Goal: Check status: Check status

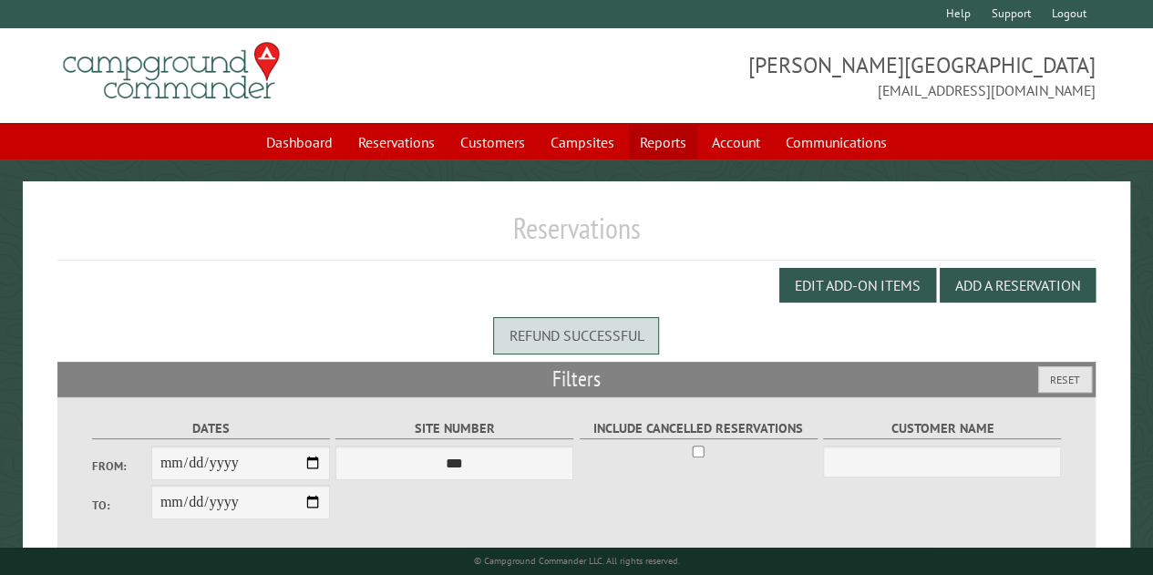
click at [665, 137] on link "Reports" at bounding box center [663, 142] width 68 height 35
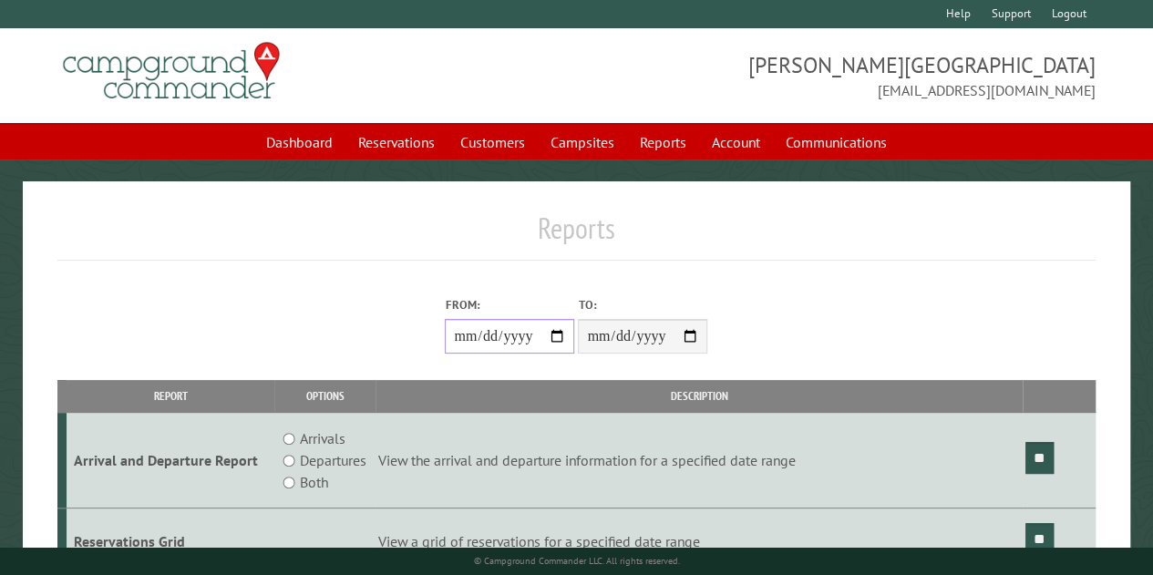
click at [557, 340] on input "From:" at bounding box center [509, 336] width 129 height 35
type input "**********"
click at [1052, 449] on input "**" at bounding box center [1040, 458] width 28 height 32
